Goal: Task Accomplishment & Management: Use online tool/utility

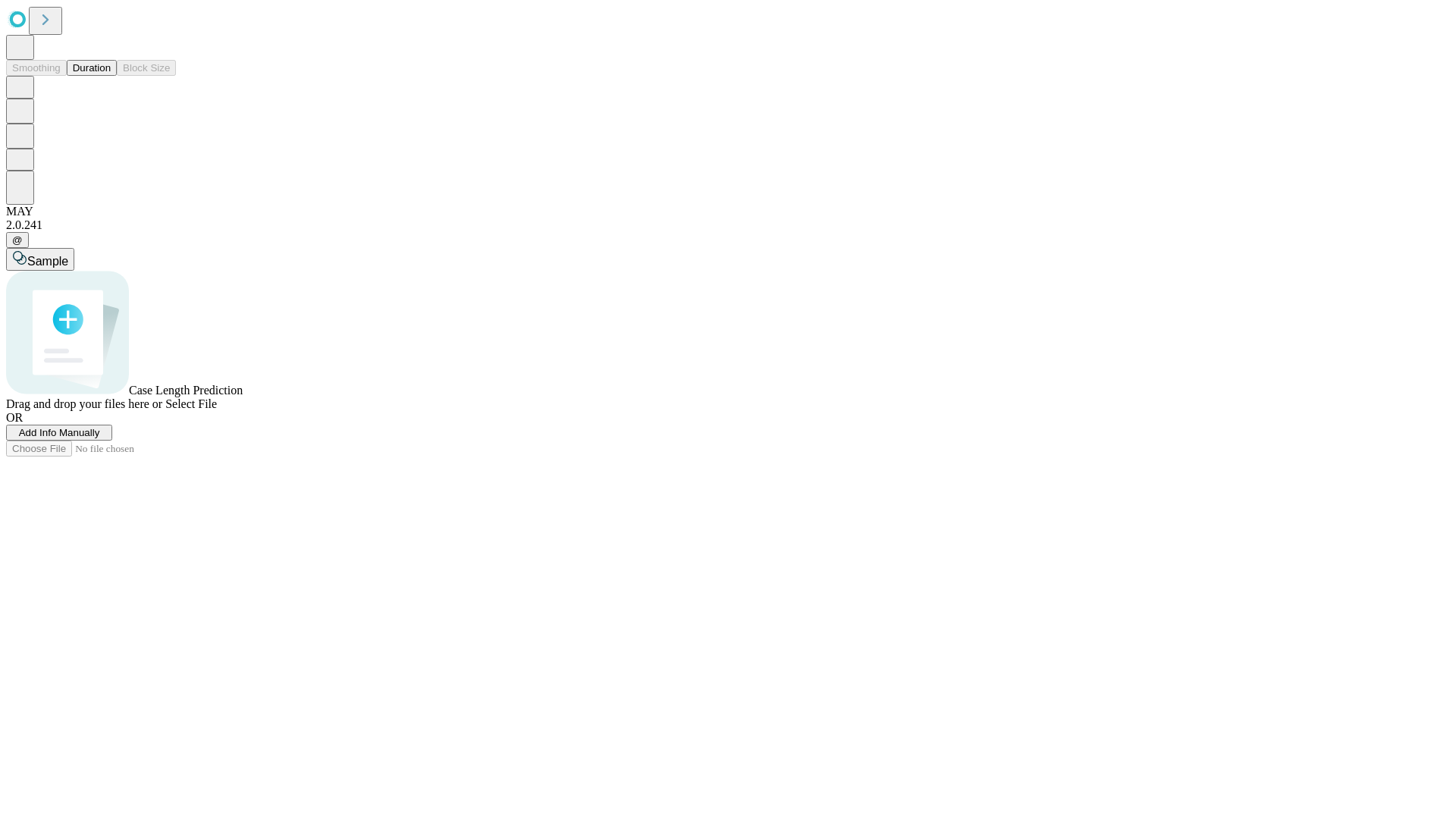
click at [111, 76] on button "Duration" at bounding box center [91, 67] width 50 height 16
click at [100, 439] on span "Add Info Manually" at bounding box center [60, 433] width 81 height 11
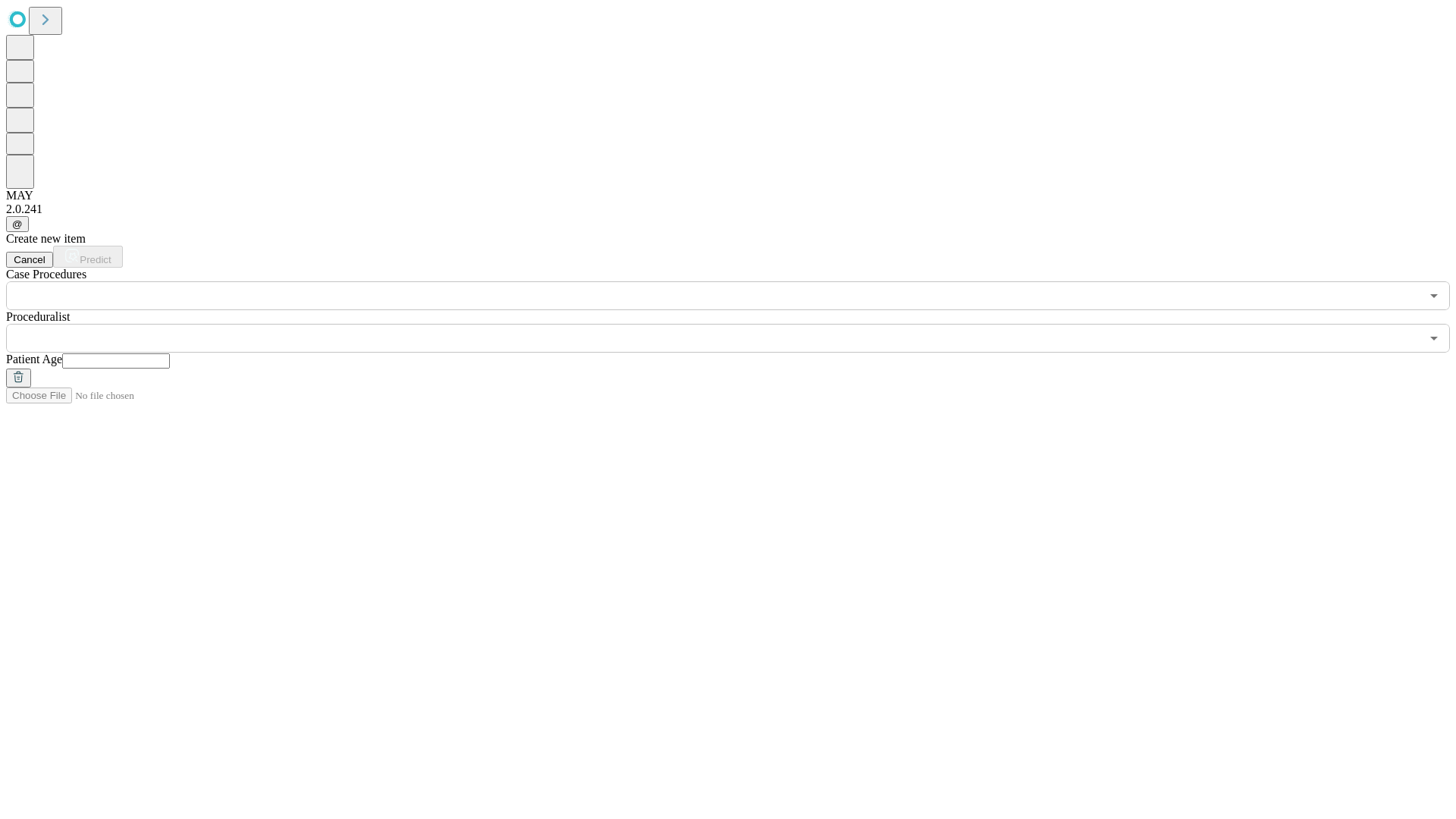
click at [170, 354] on input "text" at bounding box center [115, 361] width 108 height 15
type input "*"
click at [739, 324] on input "text" at bounding box center [714, 338] width 1414 height 29
